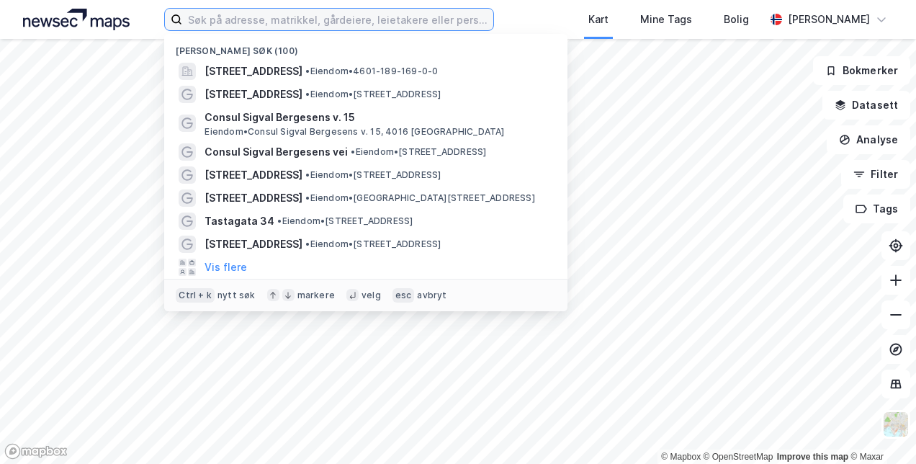
click at [402, 22] on input at bounding box center [337, 20] width 310 height 22
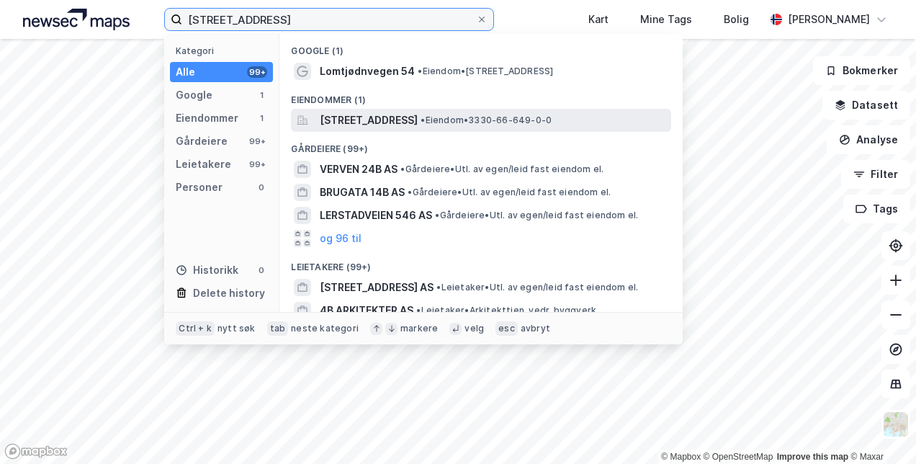
type input "[STREET_ADDRESS]"
click at [374, 110] on div "[STREET_ADDRESS] • Eiendom • 3330-66-649-0-0" at bounding box center [481, 120] width 380 height 23
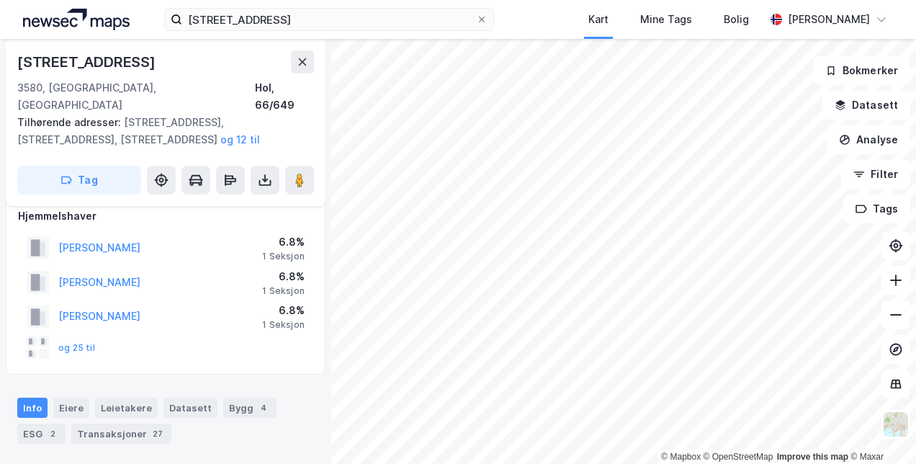
scroll to position [16, 0]
click at [0, 0] on button "og 25 til" at bounding box center [0, 0] width 0 height 0
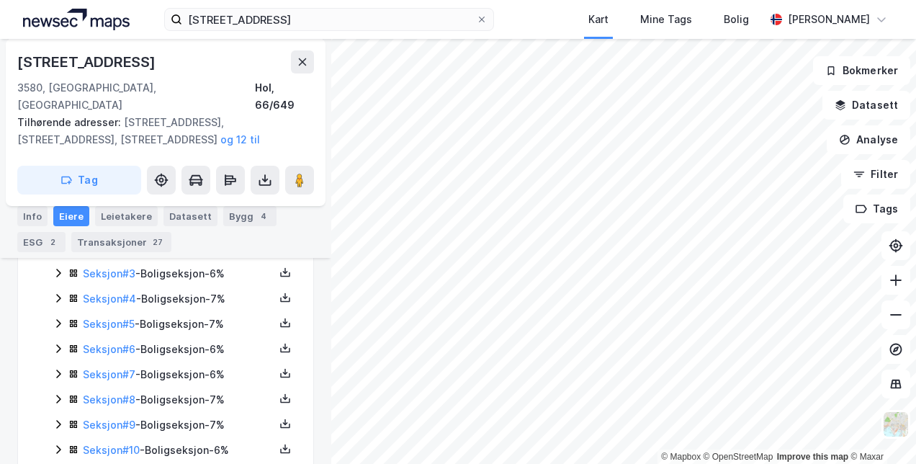
scroll to position [338, 0]
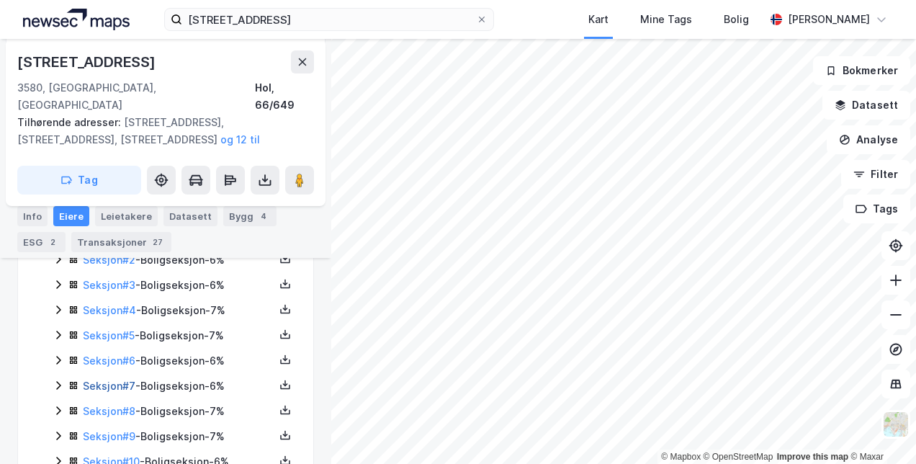
click at [116, 379] on link "Seksjon # 7" at bounding box center [109, 385] width 53 height 12
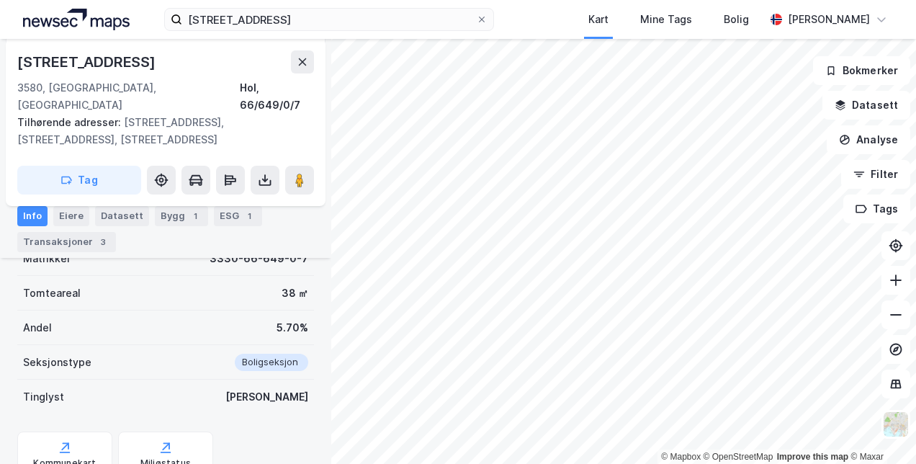
scroll to position [279, 0]
click at [66, 209] on div "Eiere" at bounding box center [71, 216] width 36 height 20
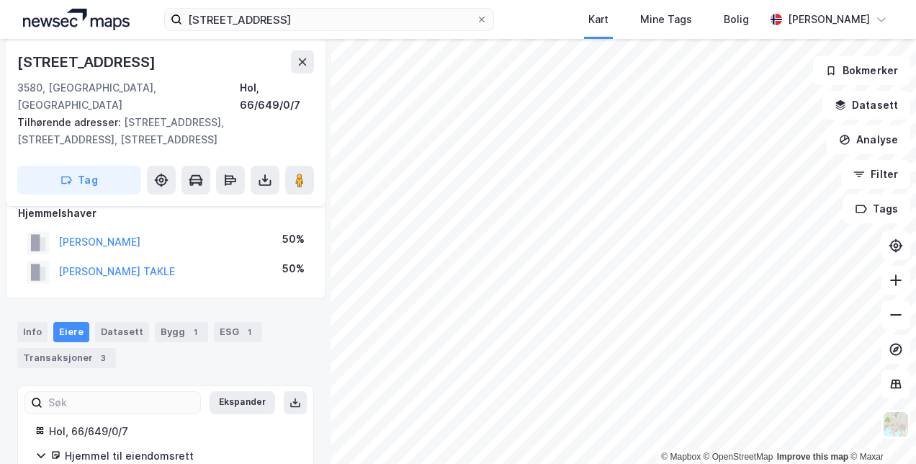
scroll to position [130, 0]
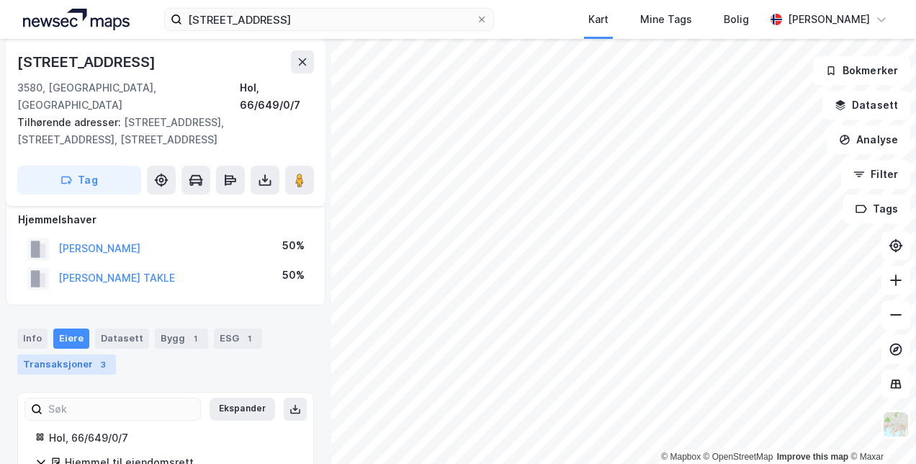
click at [54, 354] on div "Transaksjoner 3" at bounding box center [66, 364] width 99 height 20
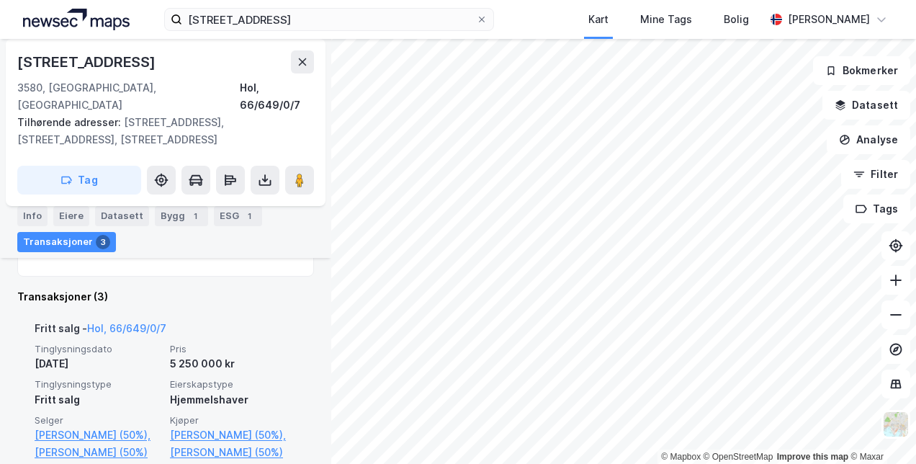
scroll to position [463, 0]
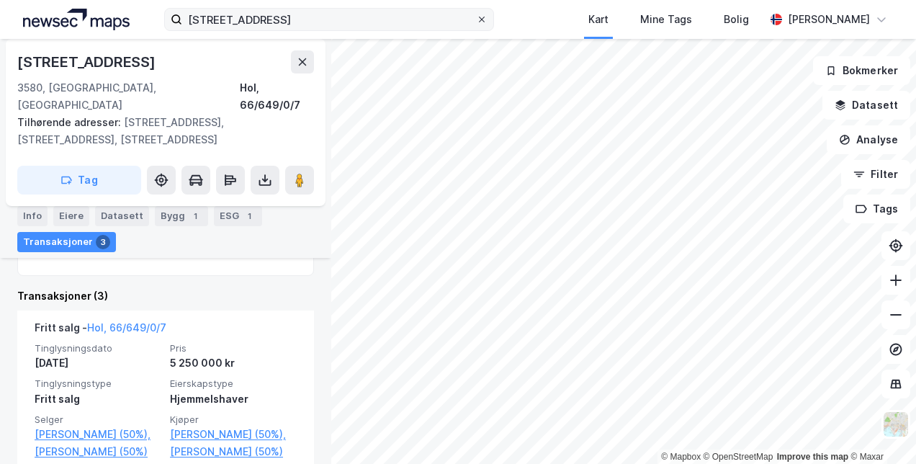
click at [486, 21] on icon at bounding box center [481, 19] width 9 height 9
click at [475, 21] on input "[STREET_ADDRESS]" at bounding box center [328, 20] width 293 height 22
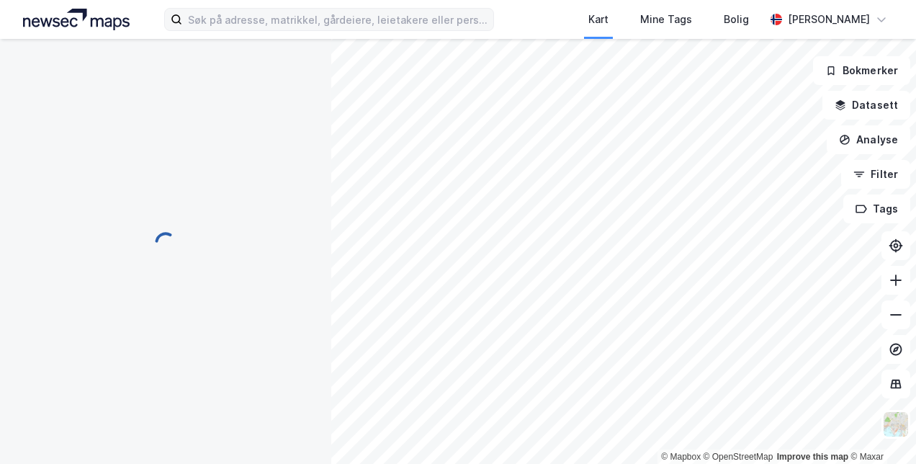
scroll to position [237, 0]
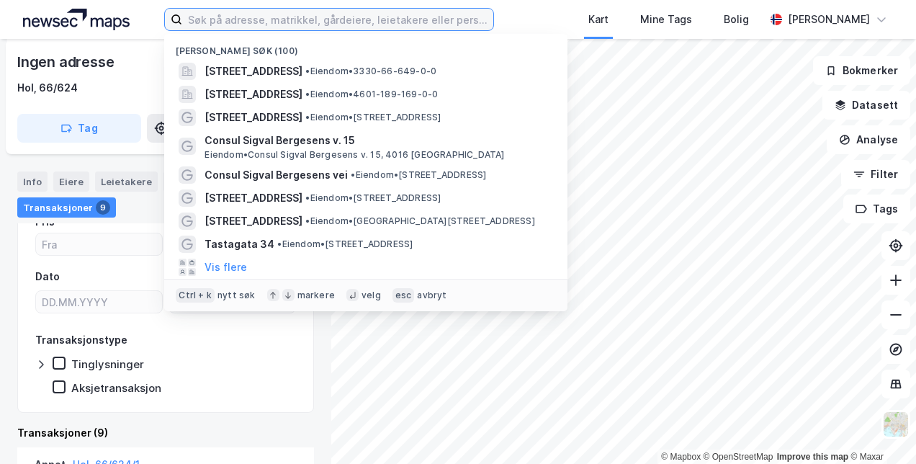
click at [330, 9] on input at bounding box center [337, 20] width 310 height 22
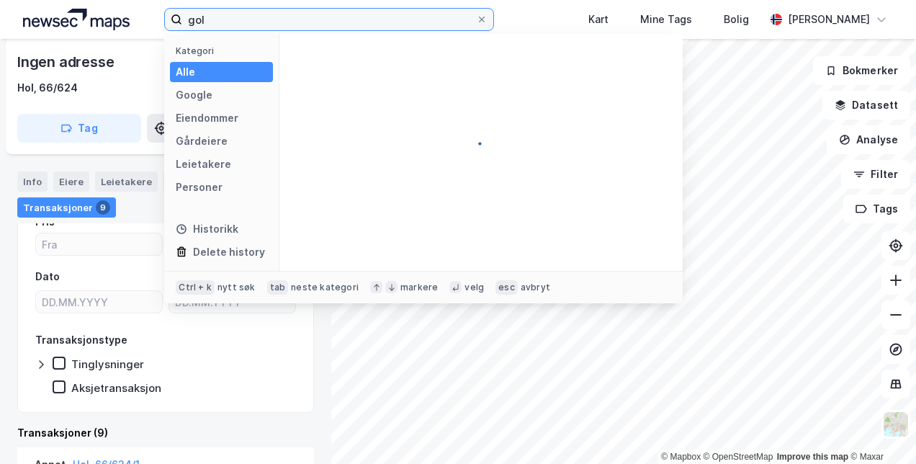
type input "gol"
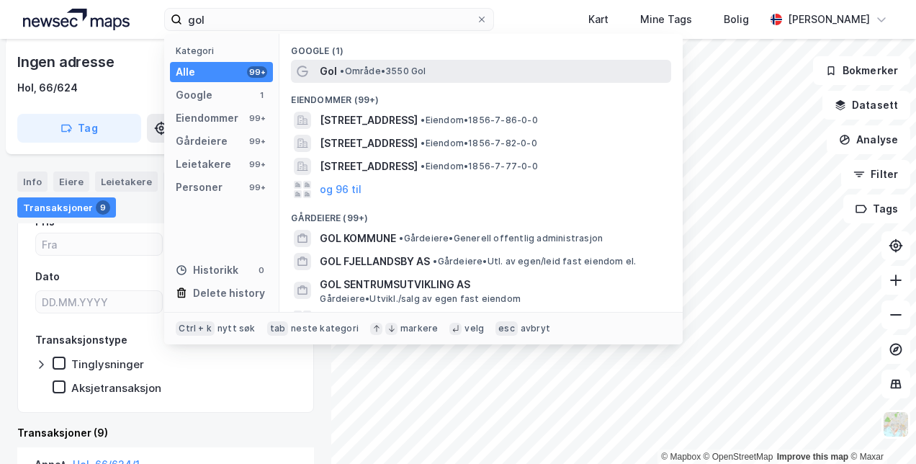
click at [319, 71] on div "Gol • Område • 3550 Gol" at bounding box center [481, 71] width 380 height 23
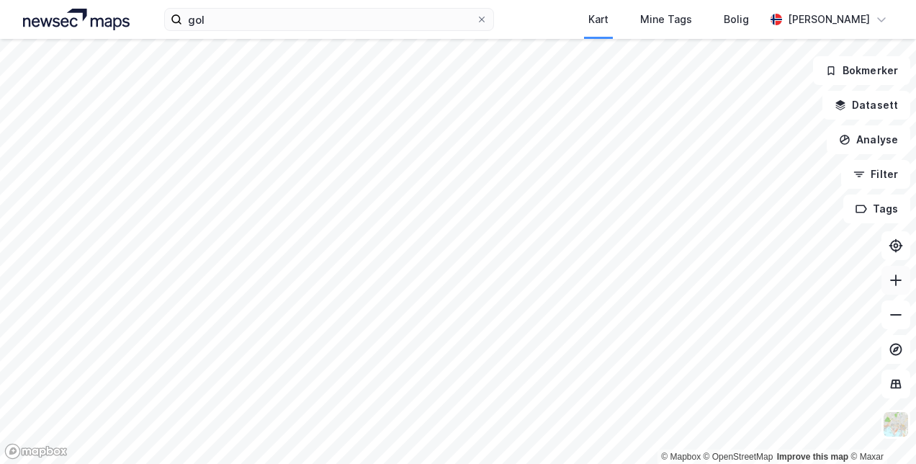
click at [903, 292] on button at bounding box center [895, 280] width 29 height 29
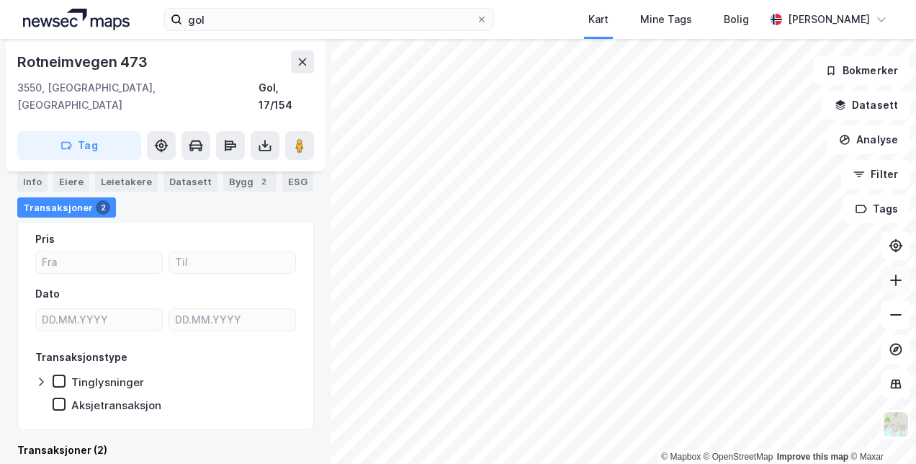
click at [904, 287] on button at bounding box center [895, 280] width 29 height 29
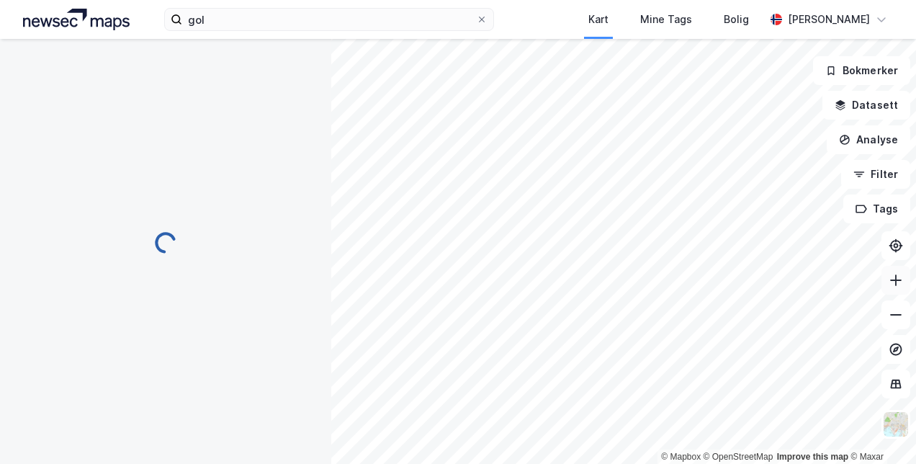
scroll to position [128, 0]
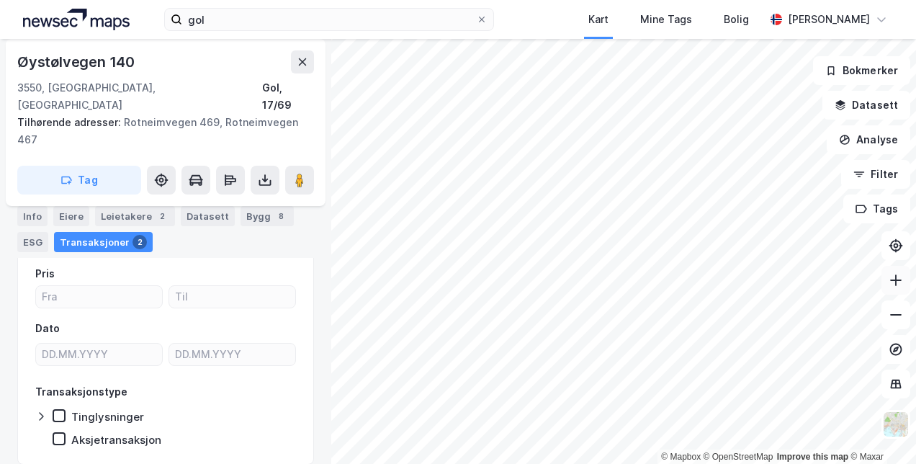
click at [893, 288] on button at bounding box center [895, 280] width 29 height 29
click at [894, 287] on icon at bounding box center [895, 280] width 14 height 14
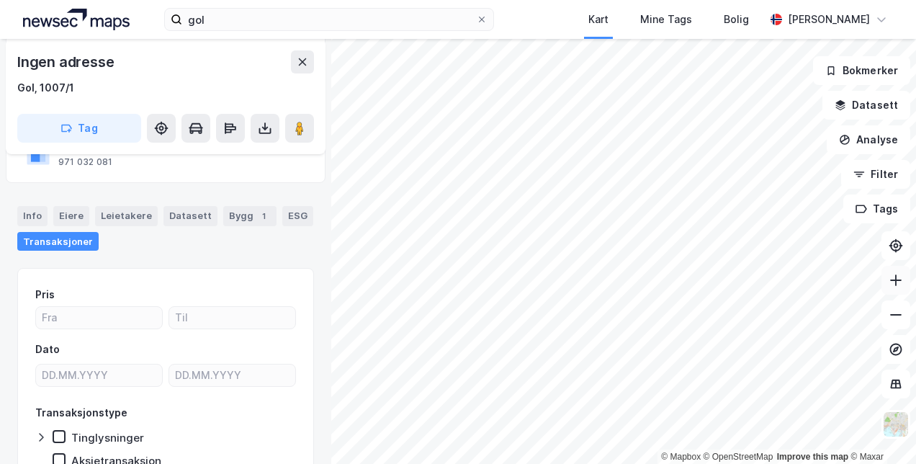
click at [904, 292] on button at bounding box center [895, 280] width 29 height 29
click at [896, 282] on icon at bounding box center [895, 280] width 1 height 12
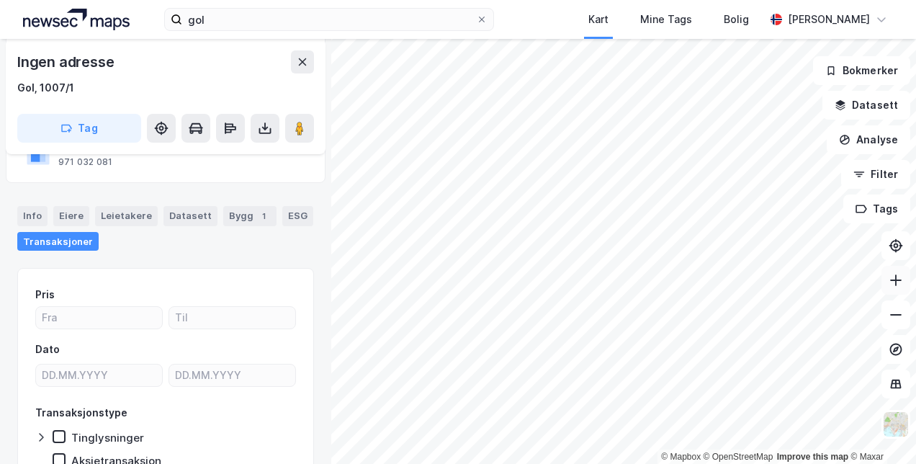
click at [896, 282] on icon at bounding box center [895, 280] width 1 height 12
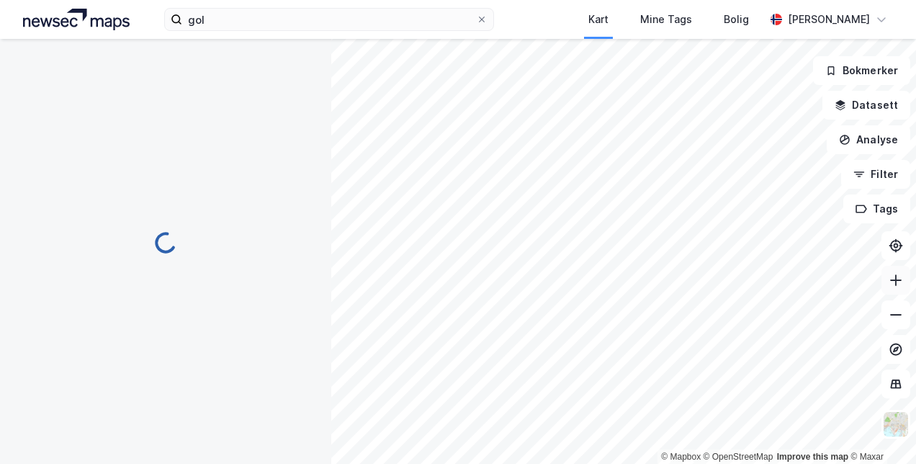
scroll to position [128, 0]
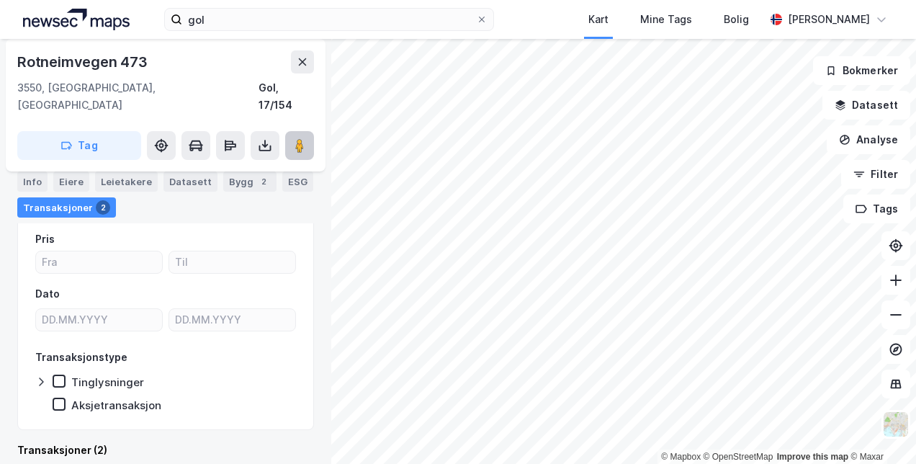
click at [295, 131] on button at bounding box center [299, 145] width 29 height 29
click at [78, 181] on div "Eiere" at bounding box center [71, 181] width 36 height 20
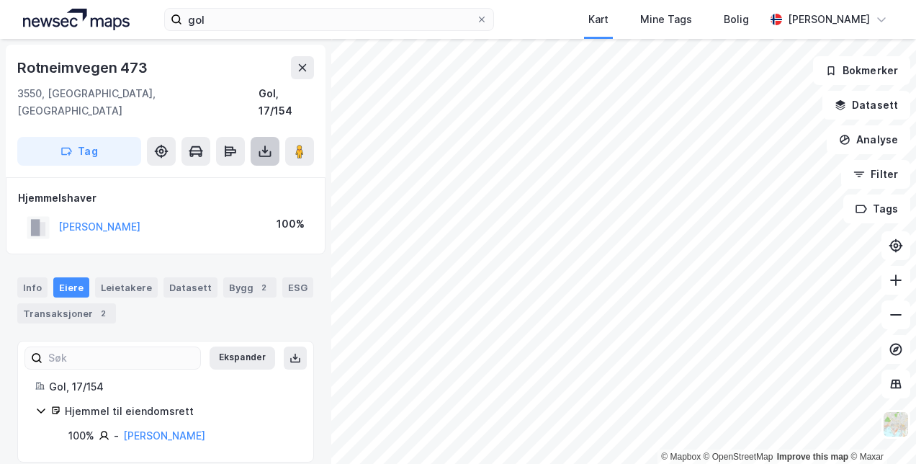
click at [270, 151] on icon at bounding box center [265, 154] width 12 height 6
click at [296, 144] on image at bounding box center [299, 151] width 9 height 14
